Goal: Information Seeking & Learning: Learn about a topic

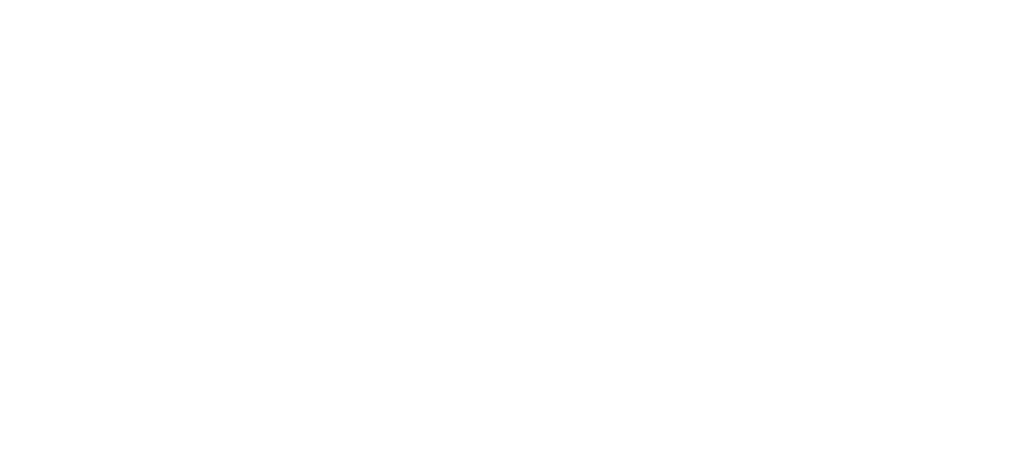
scroll to position [543, 0]
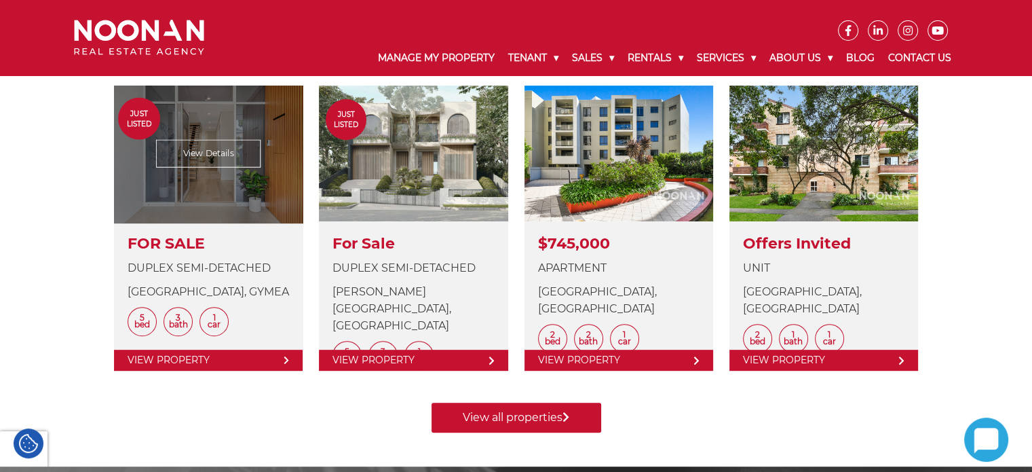
click at [206, 155] on link at bounding box center [208, 228] width 189 height 285
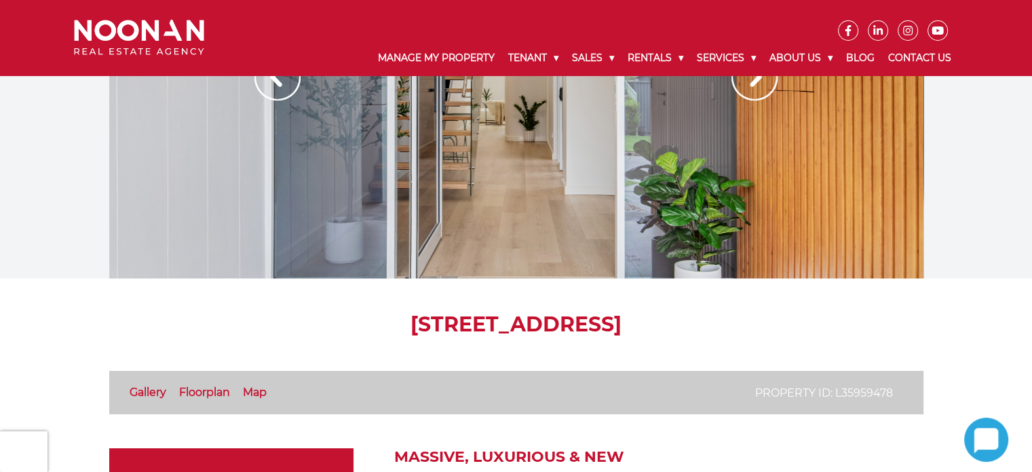
scroll to position [271, 0]
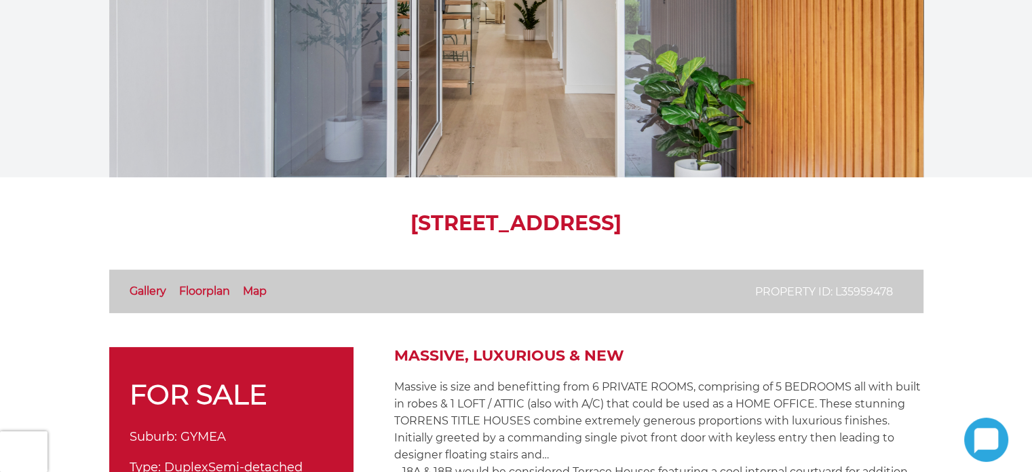
scroll to position [0, 0]
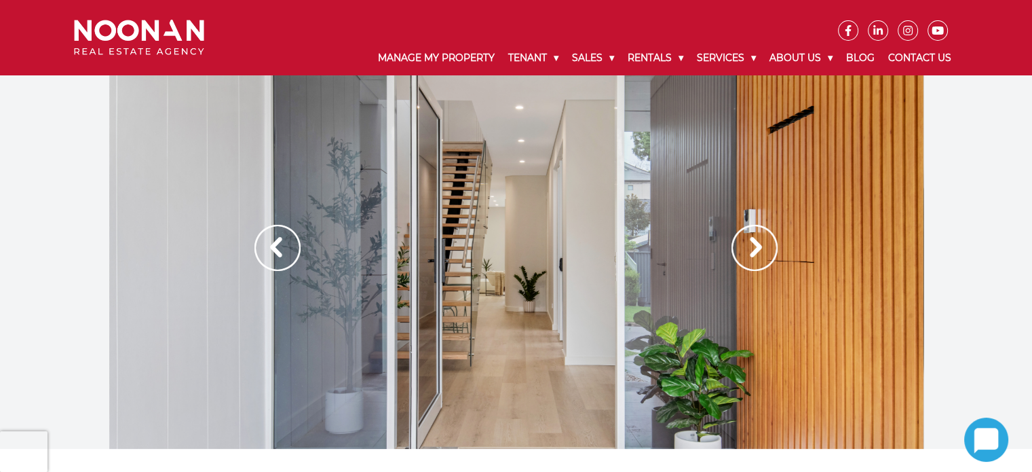
click at [749, 248] on img at bounding box center [755, 248] width 46 height 46
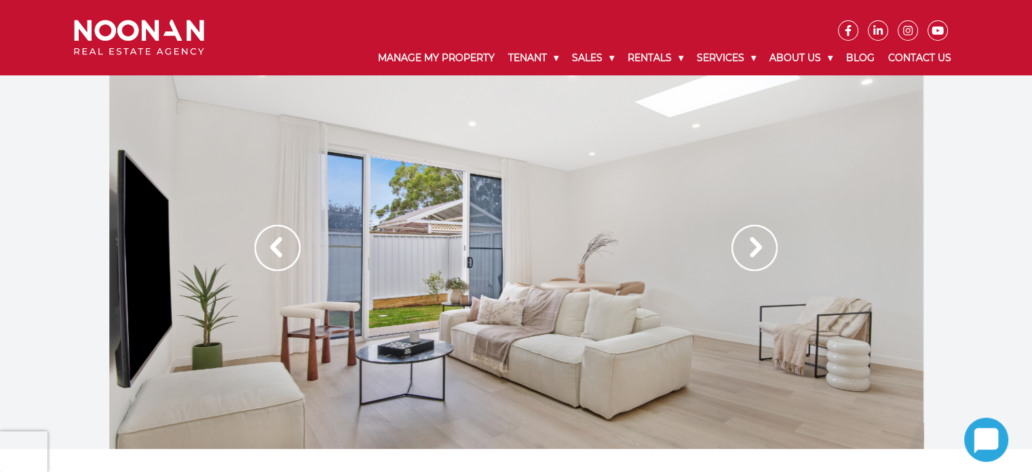
click at [759, 251] on img at bounding box center [755, 248] width 46 height 46
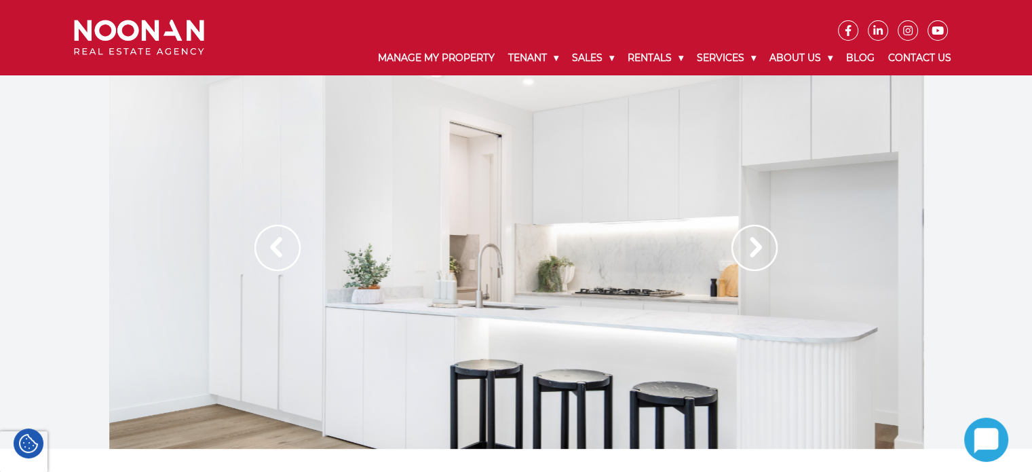
scroll to position [204, 0]
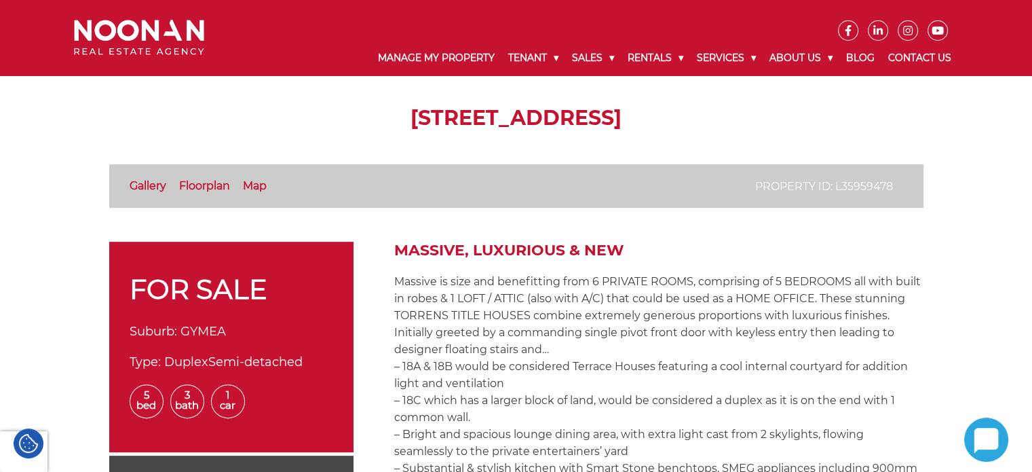
scroll to position [543, 0]
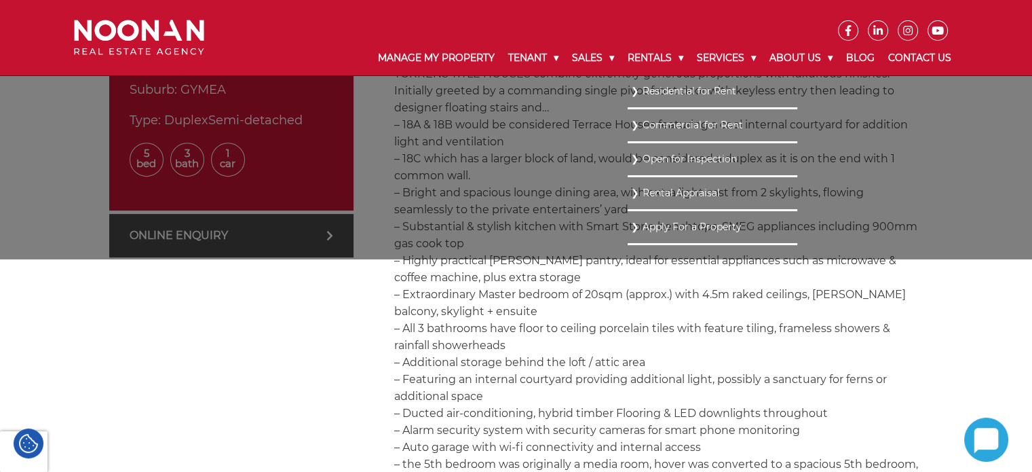
click at [659, 92] on link "Residential for Rent" at bounding box center [712, 91] width 163 height 18
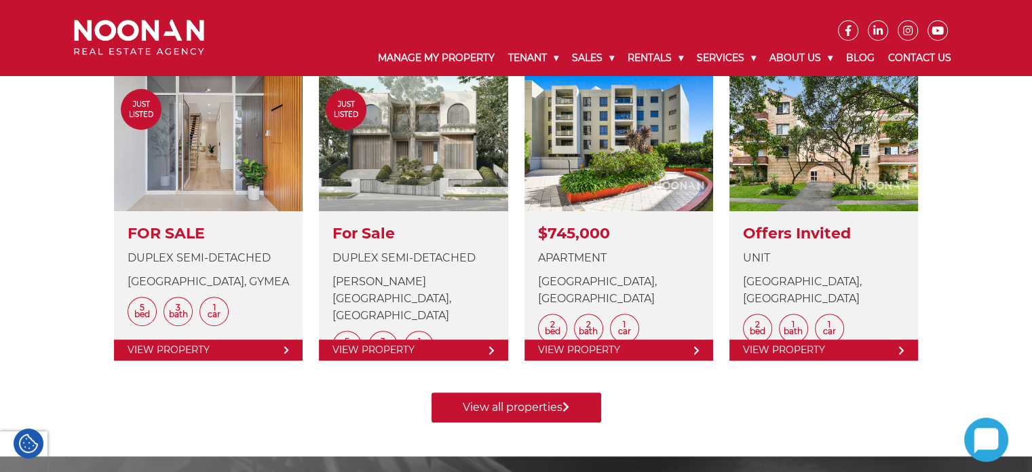
scroll to position [271, 0]
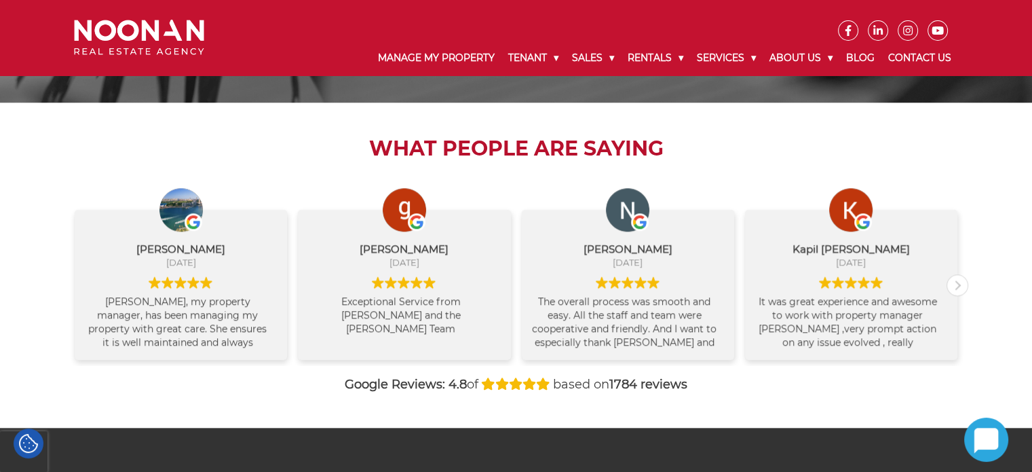
scroll to position [1055, 0]
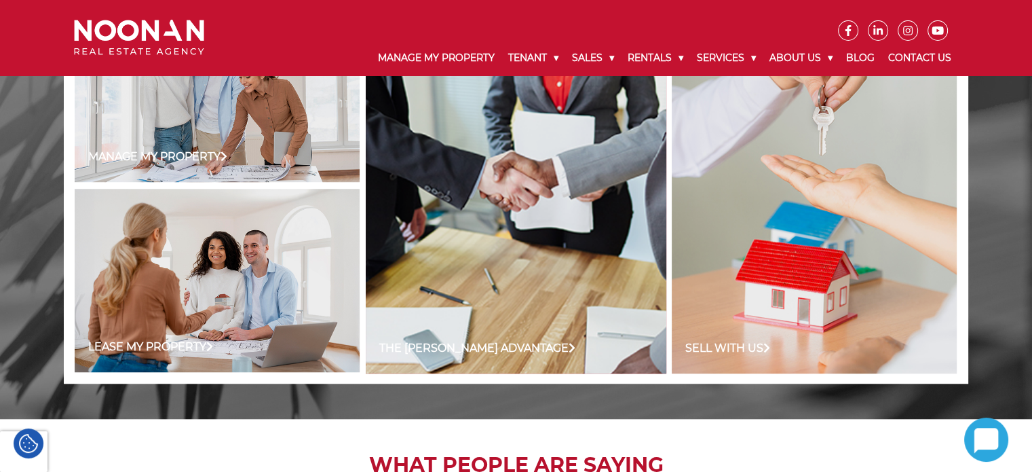
click at [42, 185] on div "Manage my Property The Noonan Advantage Sell with us Lease my Property Owner Oc…" at bounding box center [516, 186] width 1032 height 465
click at [34, 175] on div "Manage my Property The Noonan Advantage Sell with us Lease my Property Owner Oc…" at bounding box center [516, 186] width 1032 height 465
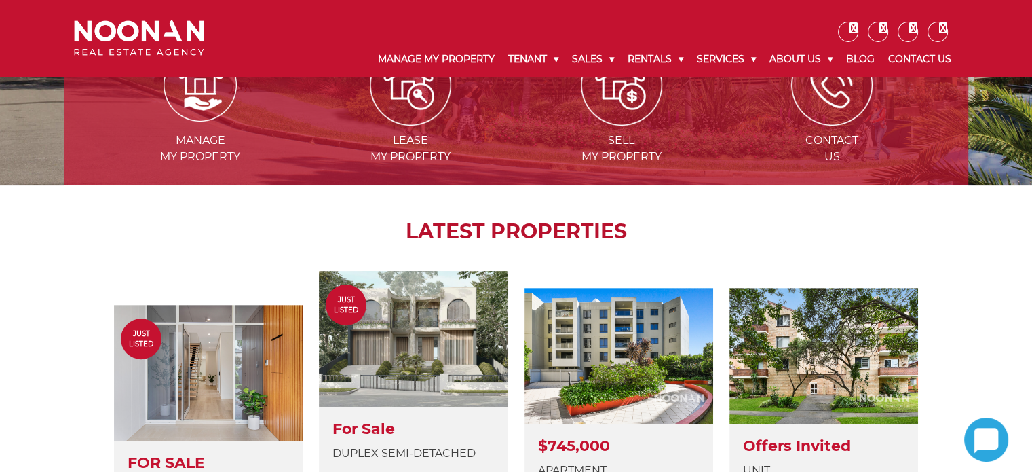
scroll to position [37, 0]
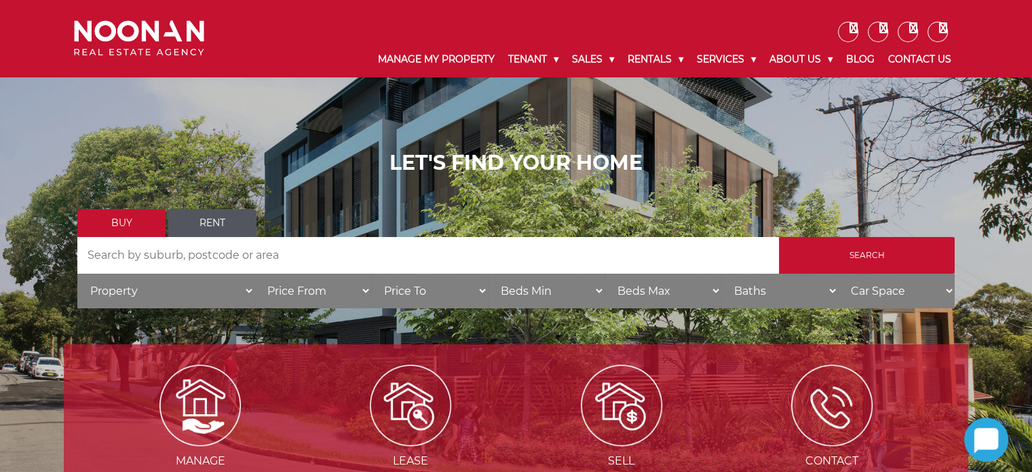
click at [49, 128] on div "LET'S FIND YOUR HOME Buy Rent Search Search by Address House Category Property …" at bounding box center [516, 234] width 1032 height 543
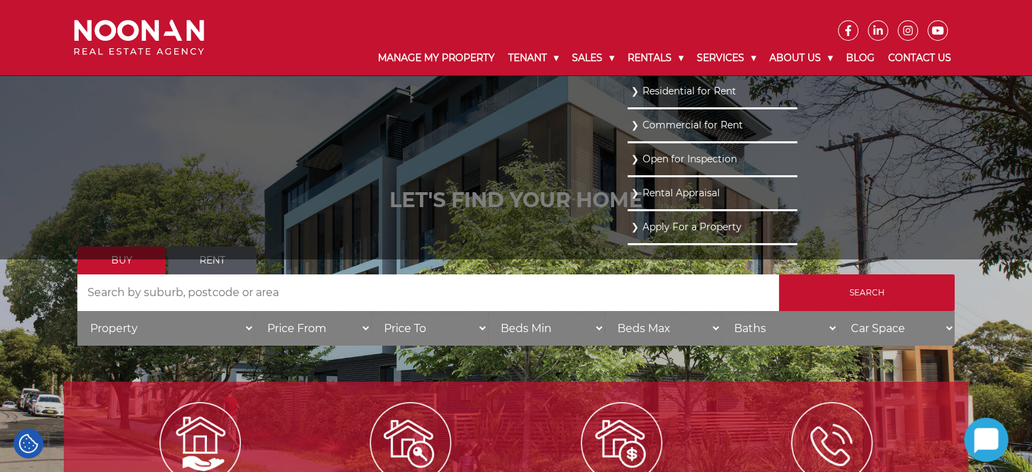
click at [635, 92] on link "Residential for Rent" at bounding box center [712, 91] width 163 height 18
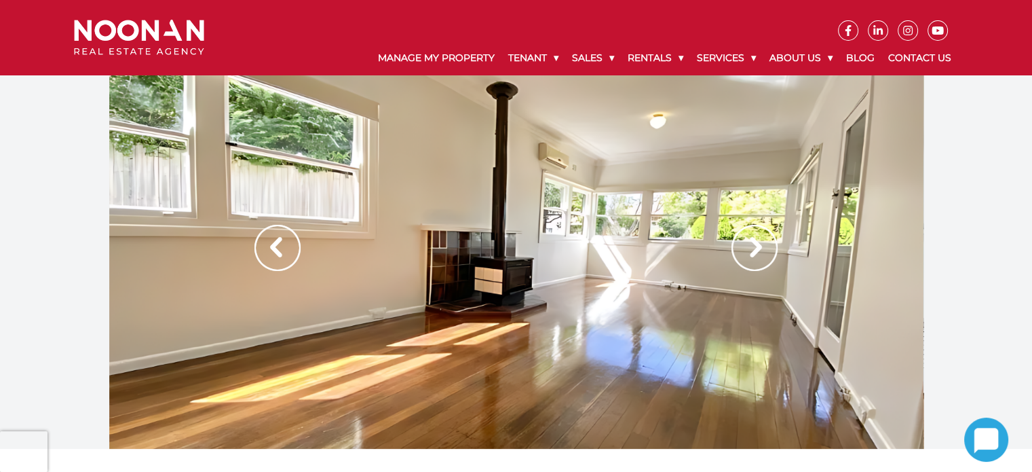
click at [732, 242] on img at bounding box center [755, 248] width 46 height 46
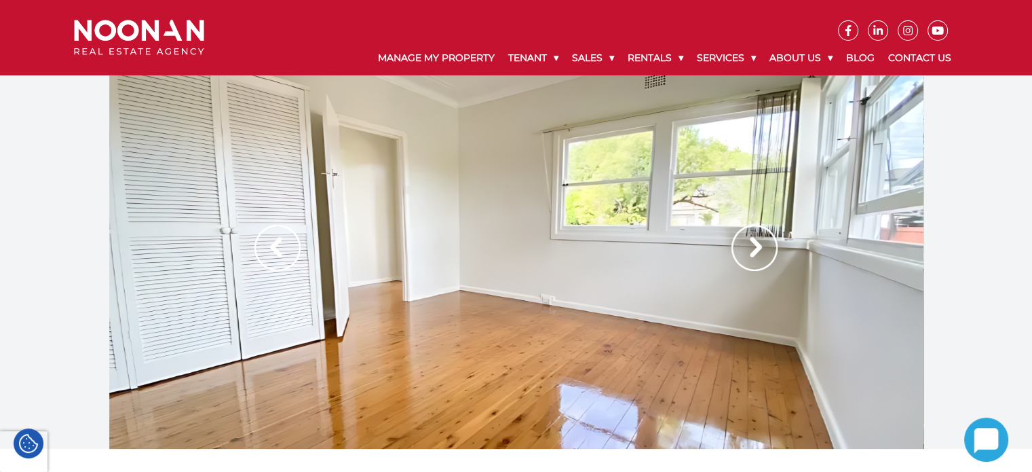
click at [753, 246] on img at bounding box center [755, 248] width 46 height 46
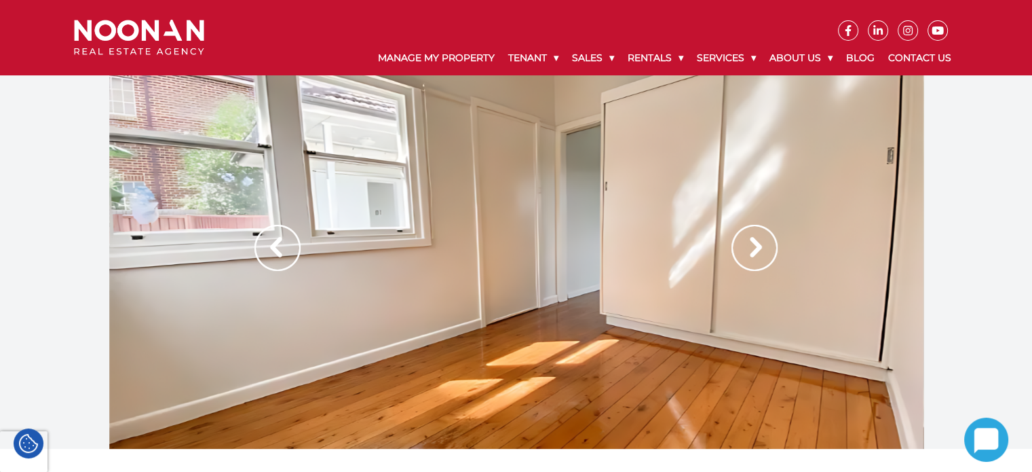
click at [753, 246] on img at bounding box center [755, 248] width 46 height 46
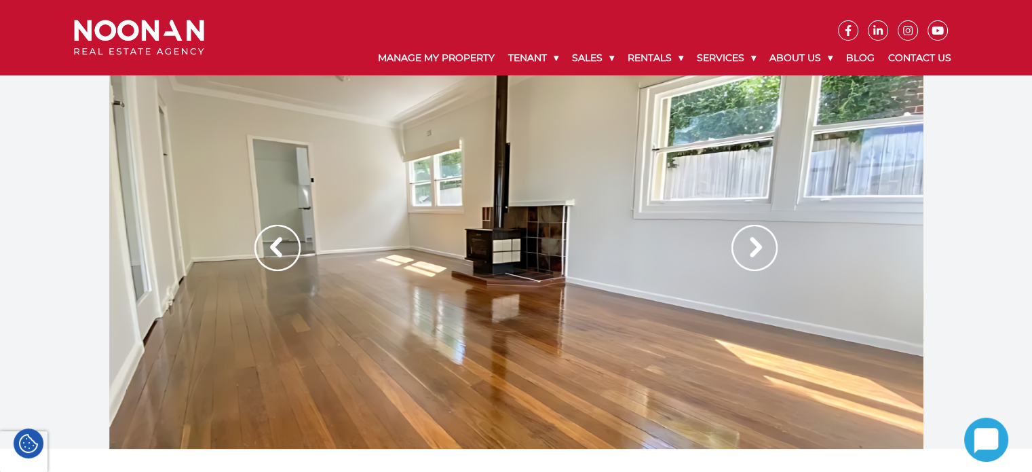
click at [753, 246] on img at bounding box center [755, 248] width 46 height 46
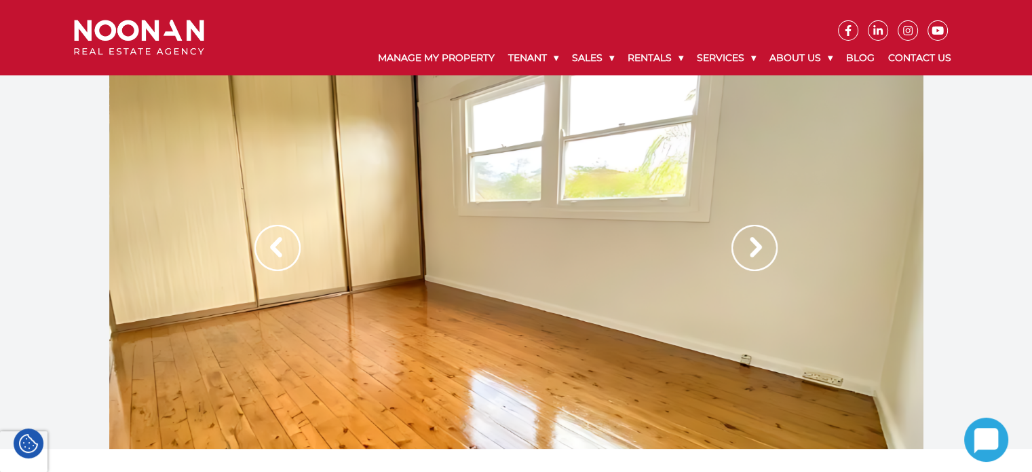
click at [752, 241] on img at bounding box center [755, 248] width 46 height 46
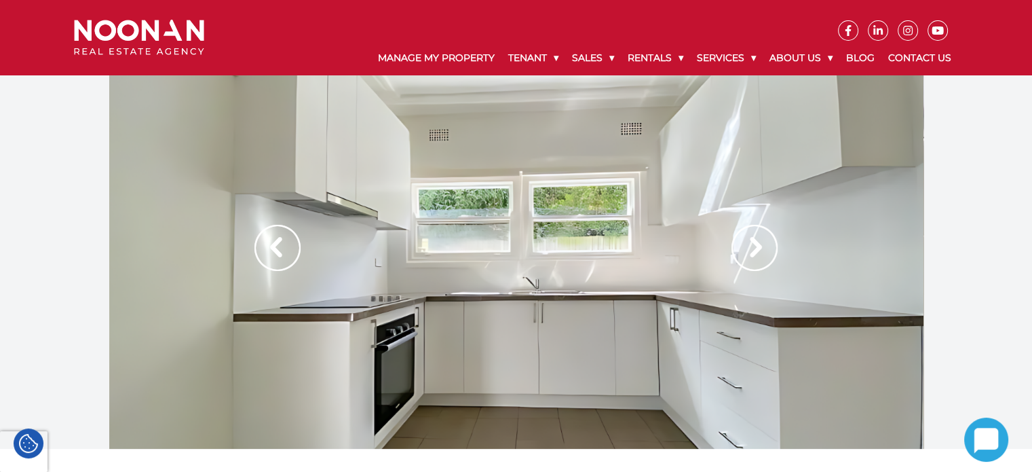
click at [759, 248] on img at bounding box center [755, 248] width 46 height 46
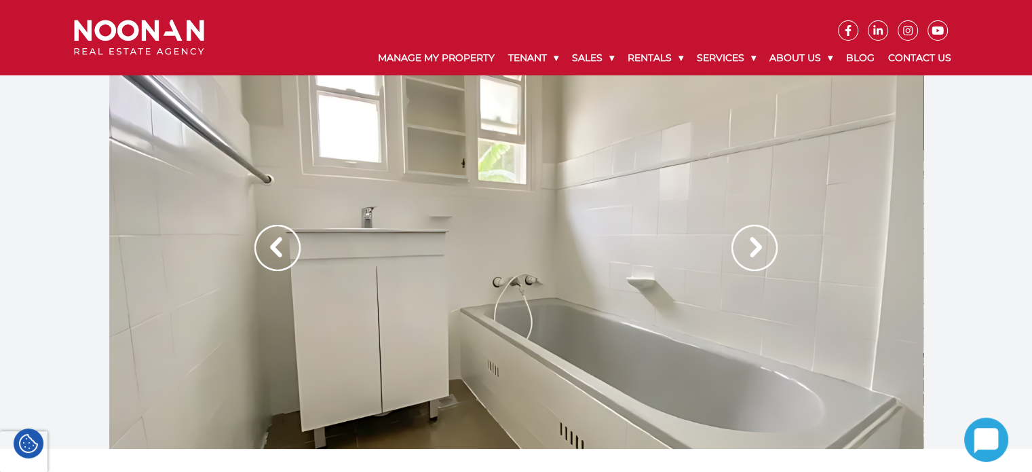
click at [757, 247] on img at bounding box center [755, 248] width 46 height 46
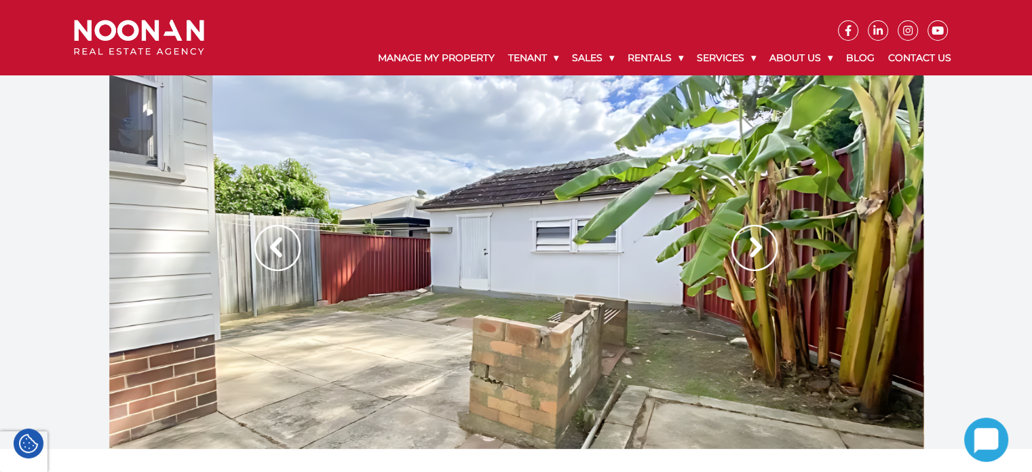
click at [273, 241] on img at bounding box center [277, 248] width 46 height 46
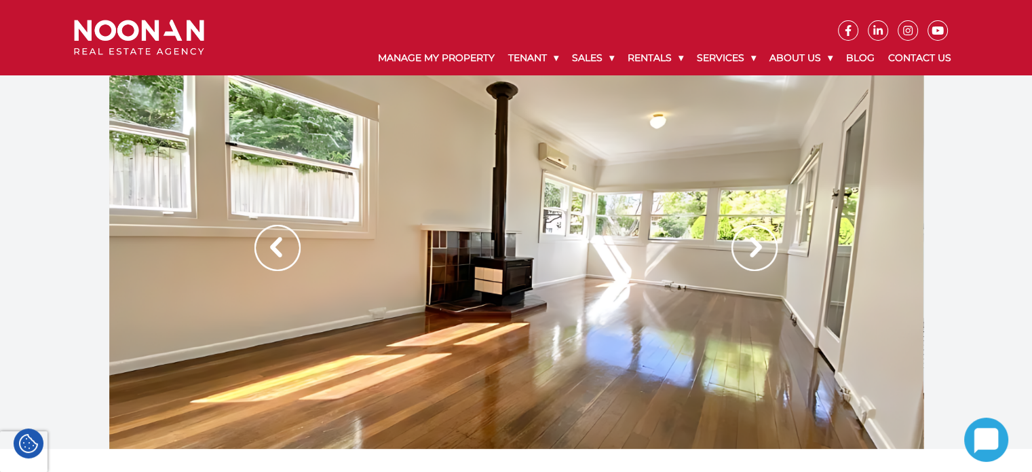
click at [785, 255] on div at bounding box center [516, 261] width 814 height 373
click at [727, 244] on div at bounding box center [516, 261] width 814 height 373
click at [761, 239] on img at bounding box center [755, 248] width 46 height 46
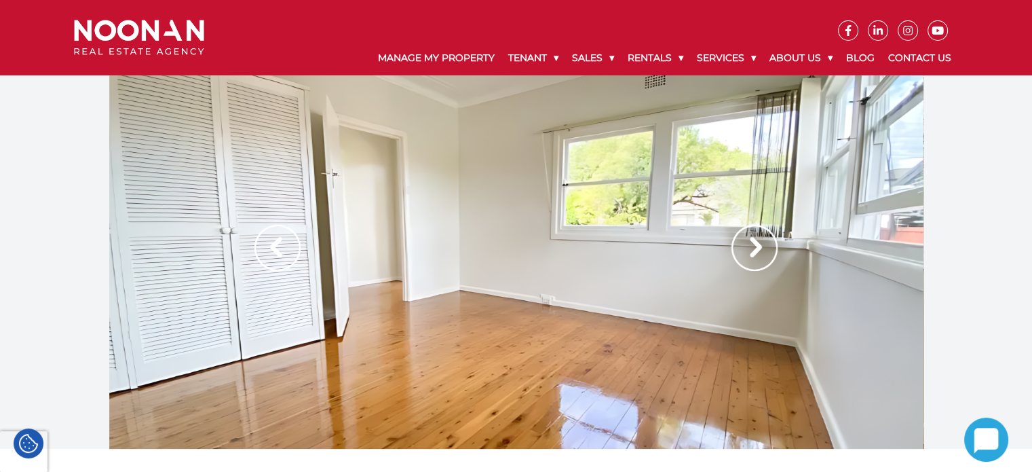
click at [760, 238] on img at bounding box center [755, 248] width 46 height 46
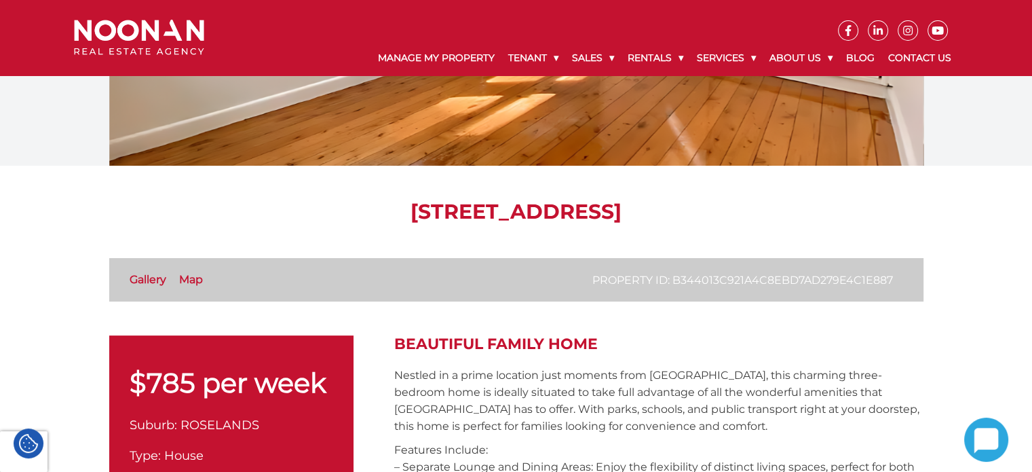
scroll to position [204, 0]
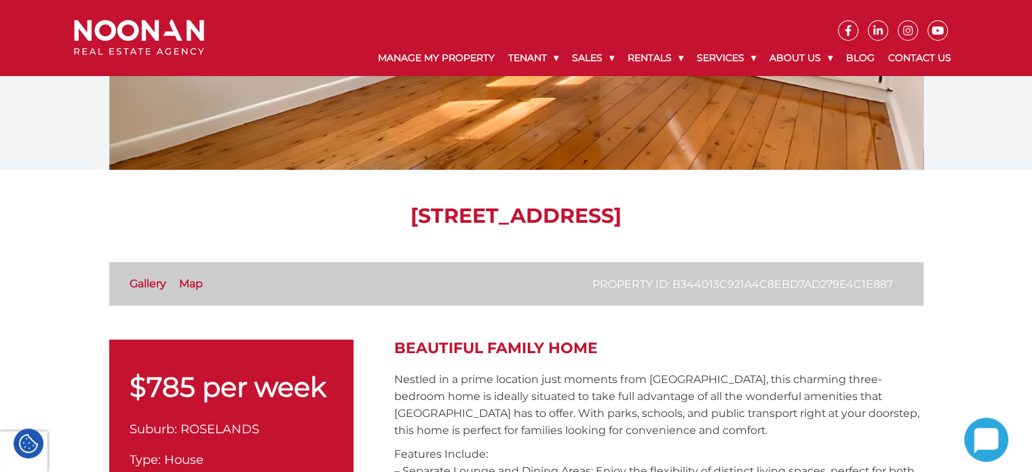
drag, startPoint x: 289, startPoint y: 212, endPoint x: 766, endPoint y: 216, distance: 477.1
click at [766, 216] on h1 "19 Dunlop Street, ROSELANDS NSW 2196" at bounding box center [516, 216] width 814 height 24
click at [751, 210] on h1 "19 Dunlop Street, ROSELANDS NSW 2196" at bounding box center [516, 216] width 814 height 24
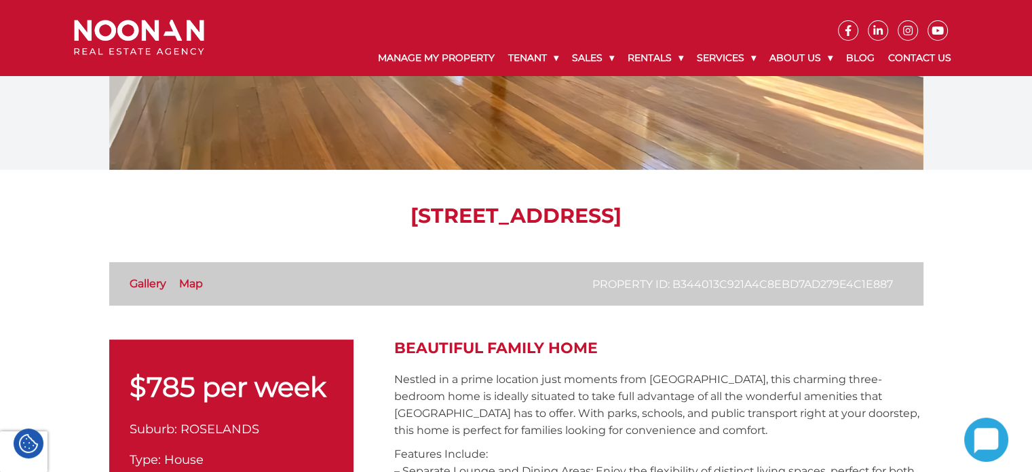
drag, startPoint x: 735, startPoint y: 214, endPoint x: 247, endPoint y: 193, distance: 488.4
click at [299, 214] on h1 "19 Dunlop Street, ROSELANDS NSW 2196" at bounding box center [516, 216] width 814 height 24
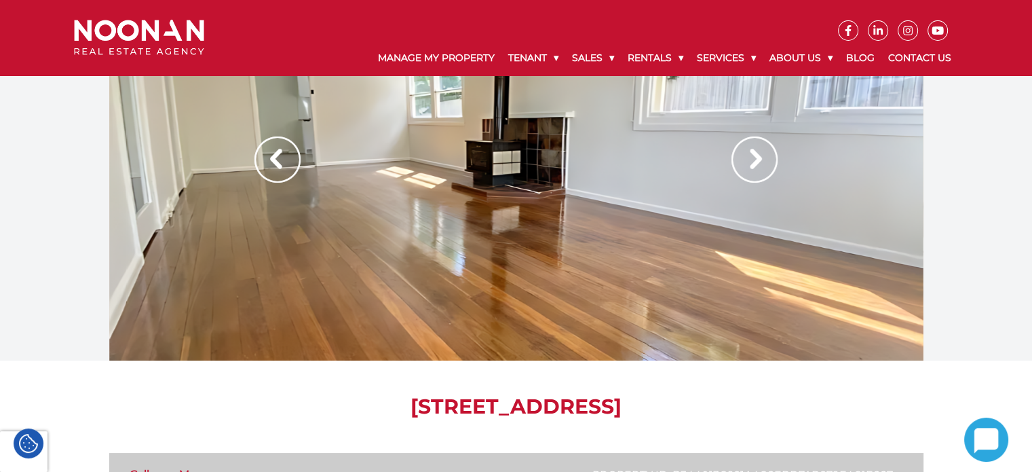
scroll to position [0, 0]
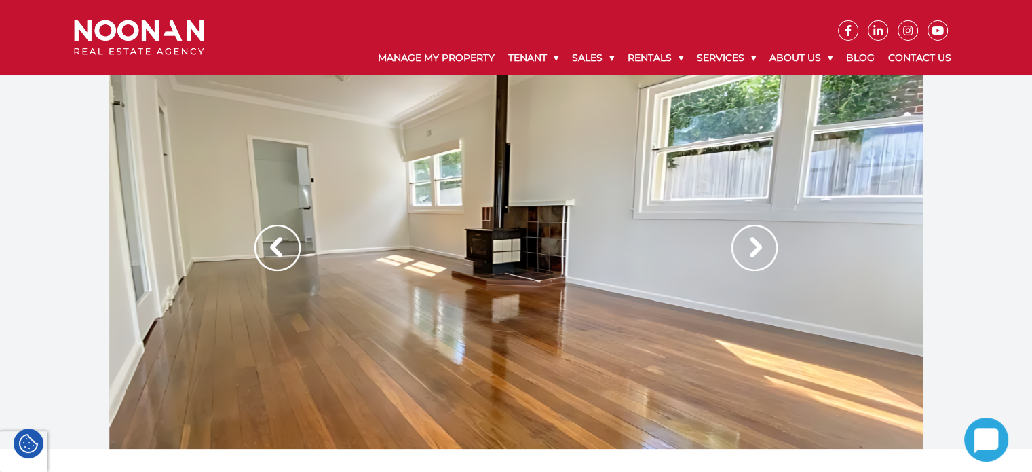
click at [778, 273] on div at bounding box center [516, 261] width 814 height 373
click at [765, 238] on img at bounding box center [755, 248] width 46 height 46
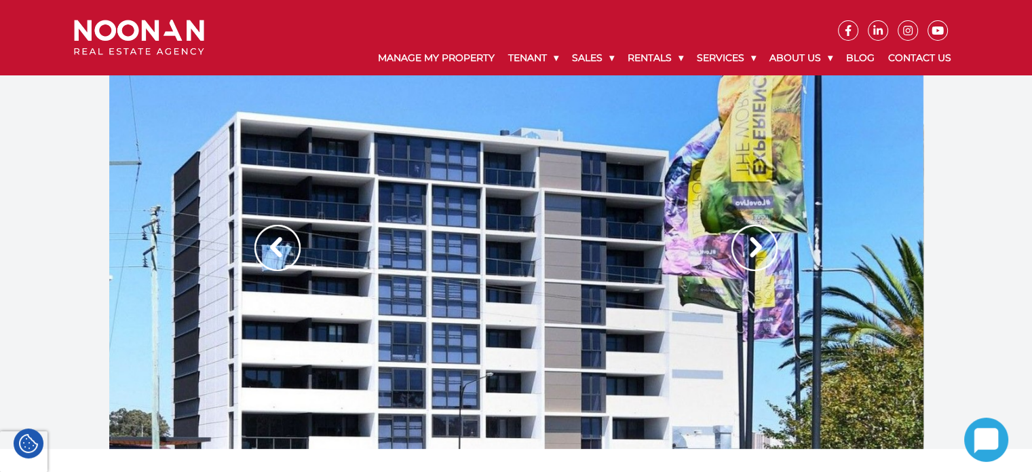
click at [780, 267] on div at bounding box center [516, 261] width 814 height 373
click at [763, 246] on img at bounding box center [755, 248] width 46 height 46
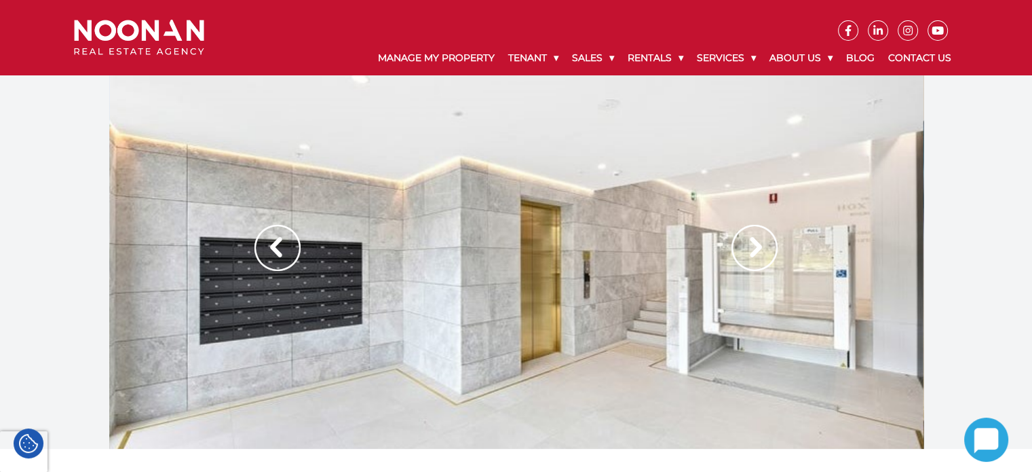
click at [763, 246] on img at bounding box center [755, 248] width 46 height 46
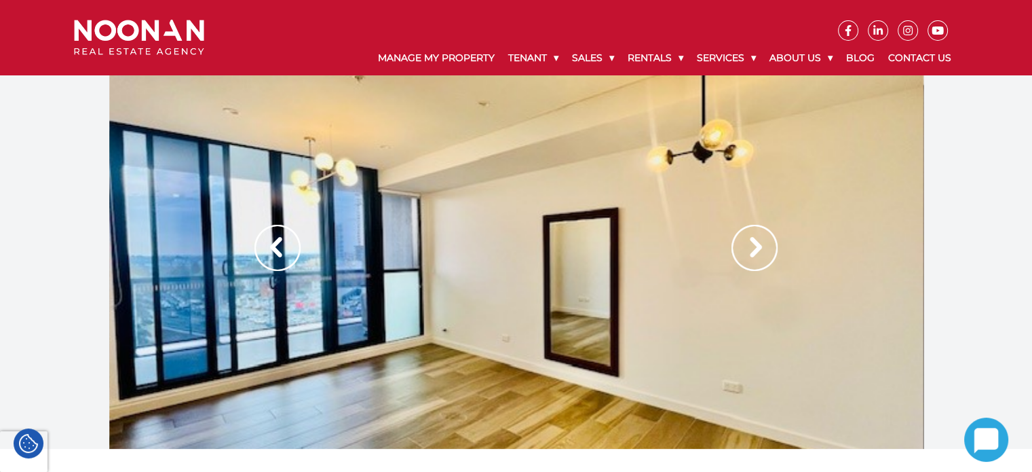
click at [763, 246] on img at bounding box center [755, 248] width 46 height 46
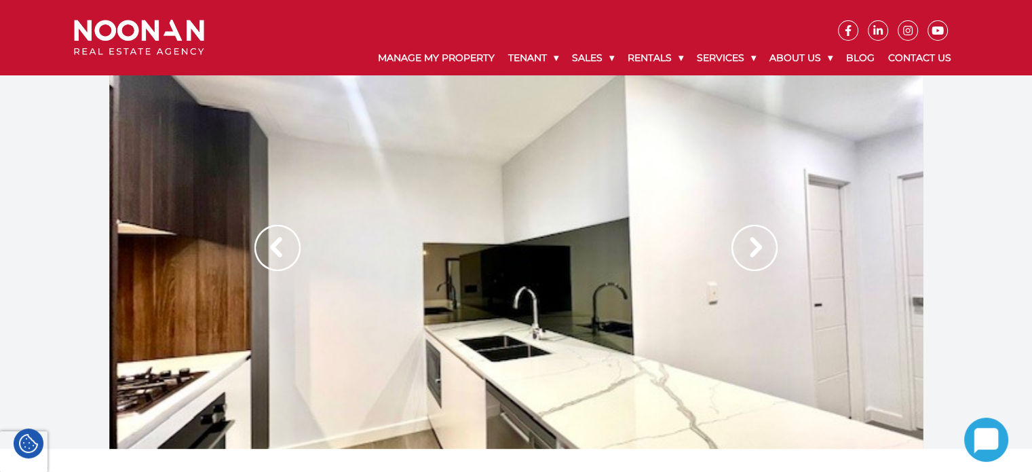
click at [763, 246] on img at bounding box center [755, 248] width 46 height 46
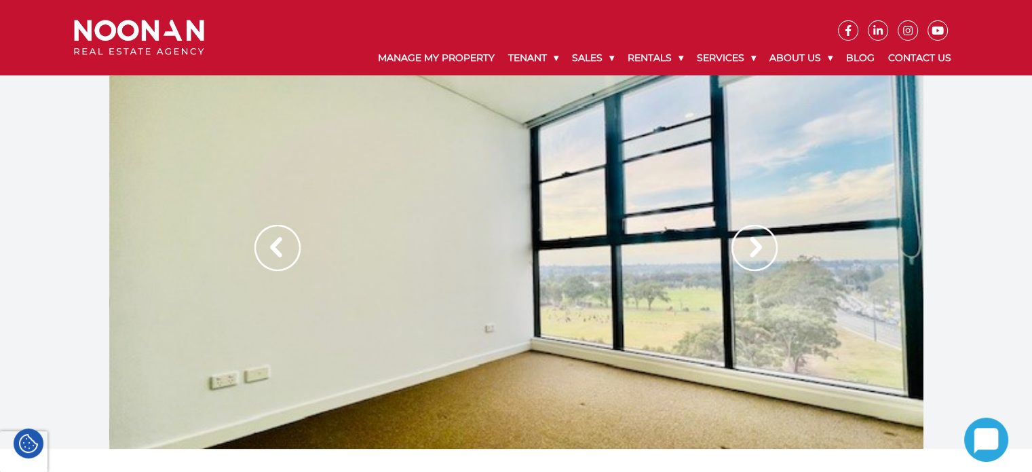
click at [763, 246] on img at bounding box center [755, 248] width 46 height 46
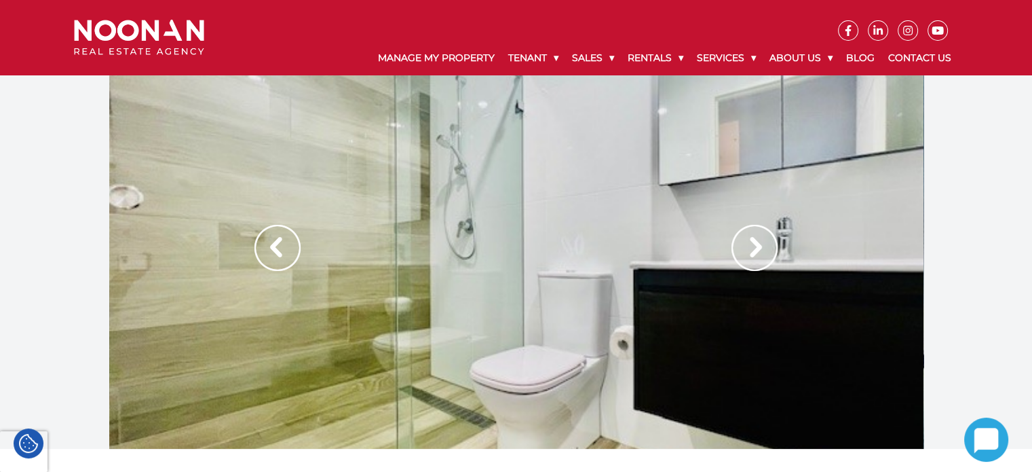
click at [763, 246] on img at bounding box center [755, 248] width 46 height 46
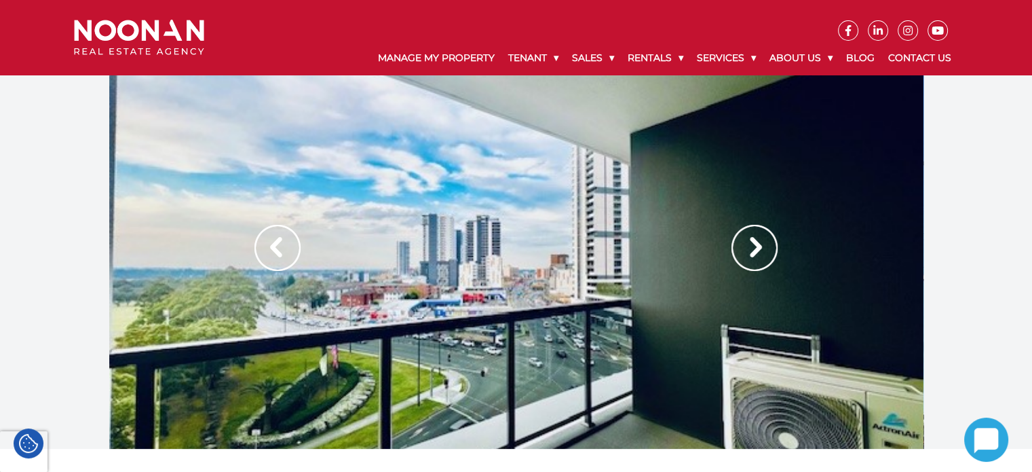
click at [763, 246] on img at bounding box center [755, 248] width 46 height 46
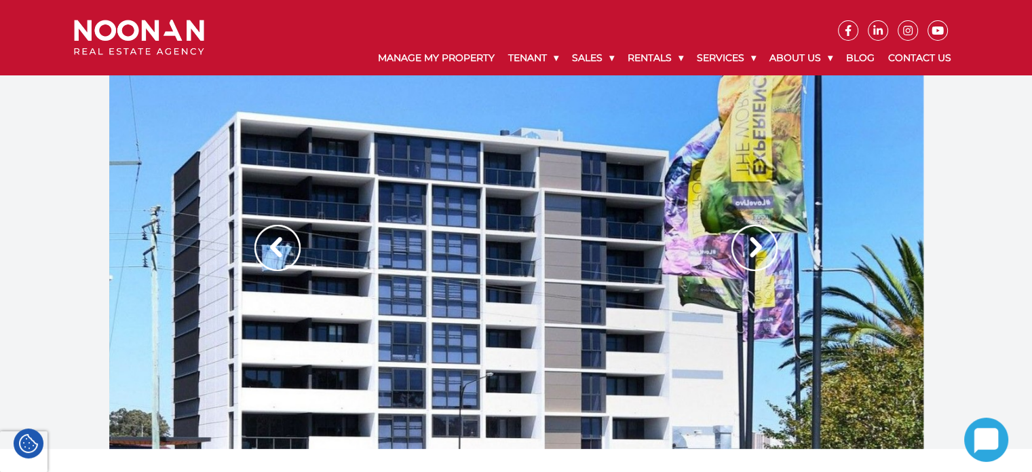
click at [763, 246] on img at bounding box center [755, 248] width 46 height 46
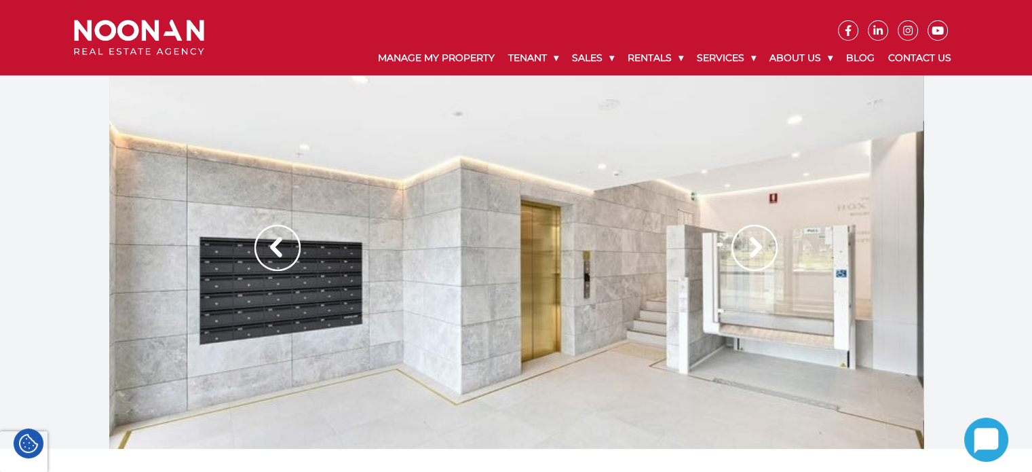
click at [763, 246] on img at bounding box center [755, 248] width 46 height 46
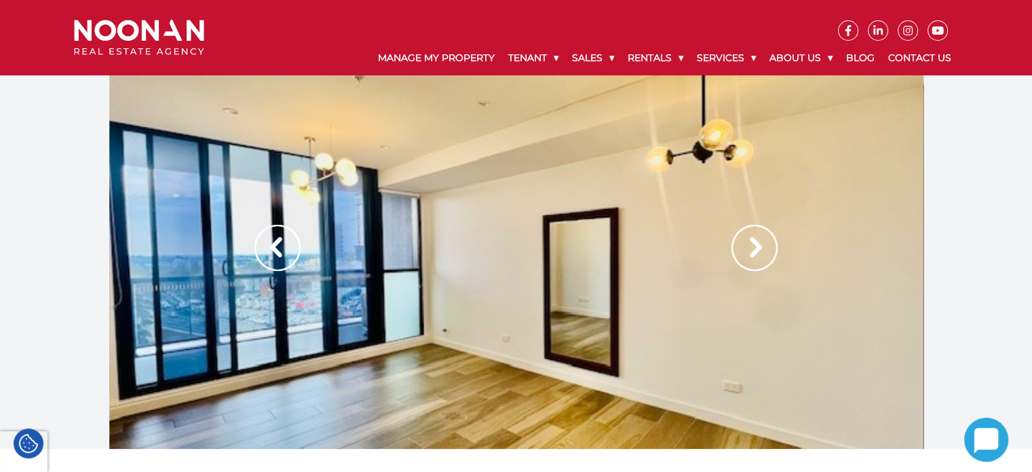
click at [765, 244] on img at bounding box center [755, 248] width 46 height 46
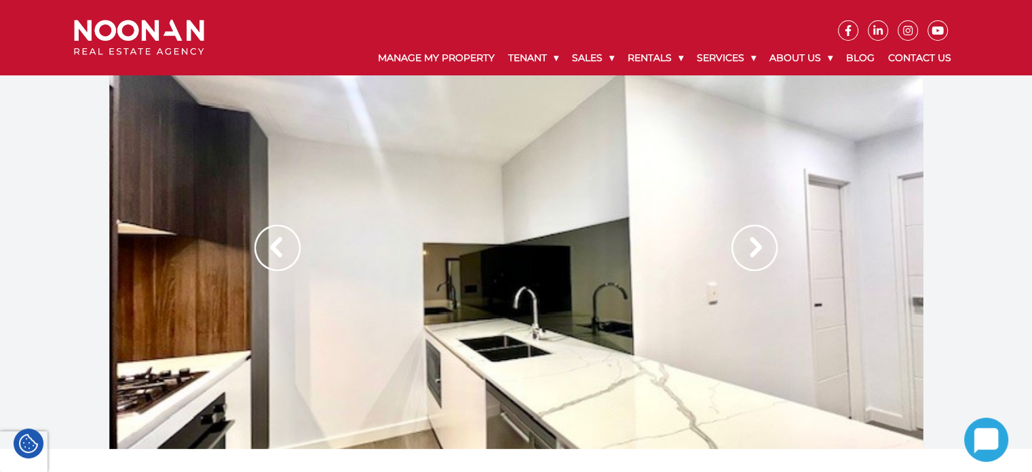
click at [755, 238] on img at bounding box center [755, 248] width 46 height 46
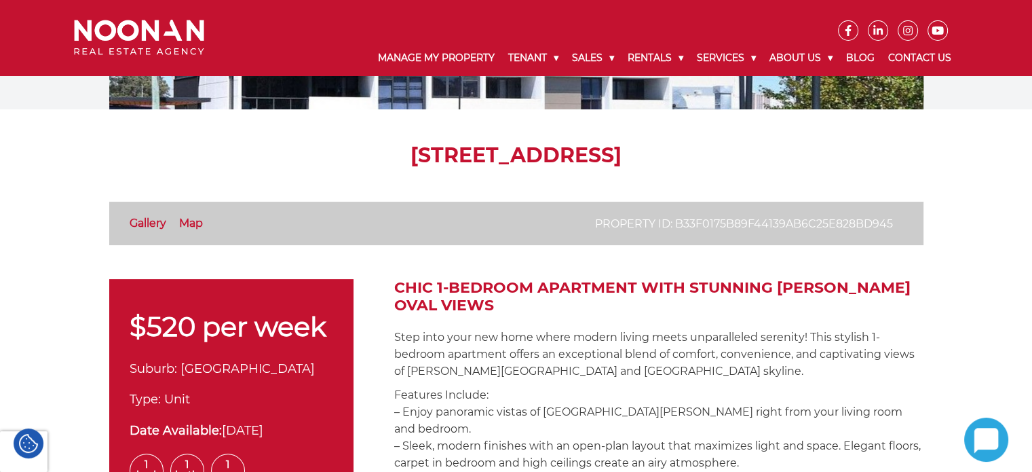
scroll to position [68, 0]
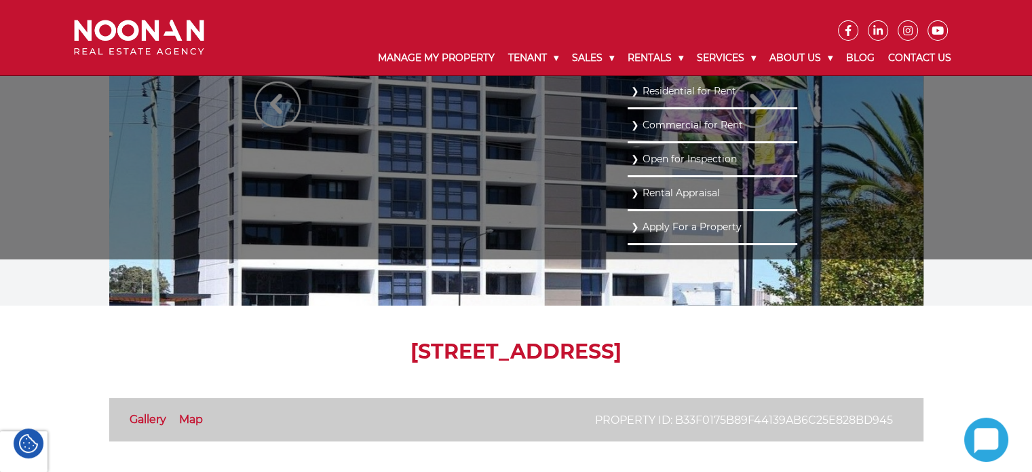
click at [654, 82] on link "Residential for Rent" at bounding box center [712, 91] width 163 height 18
